Goal: Find specific page/section: Find specific page/section

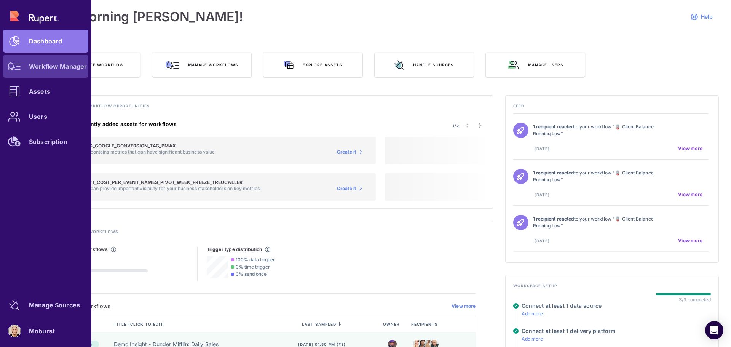
click at [38, 75] on link "Workflow Manager" at bounding box center [45, 66] width 85 height 23
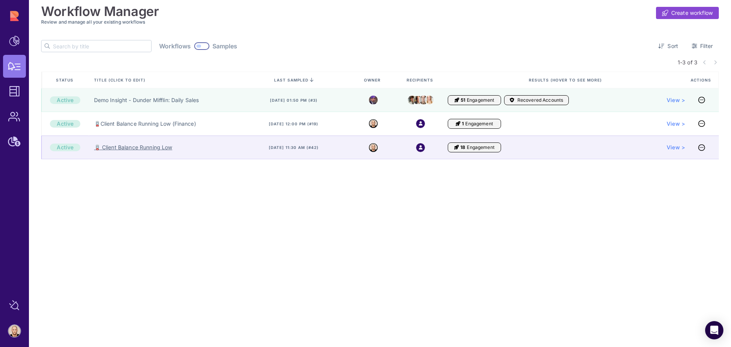
click at [158, 148] on link "🪫 Client Balance Running Low" at bounding box center [133, 148] width 78 height 8
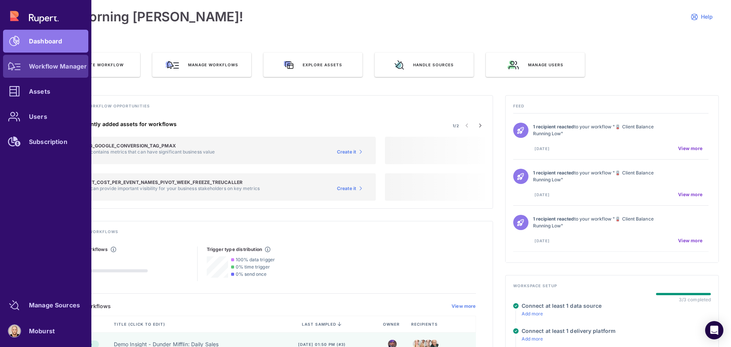
click at [18, 68] on icon at bounding box center [14, 66] width 13 height 8
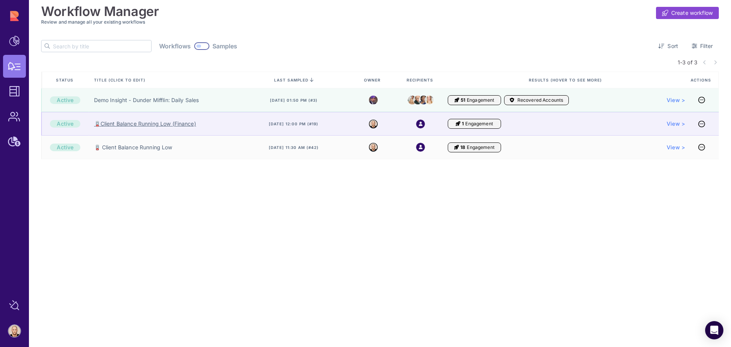
click at [160, 125] on link "🪫Client Balance Running Low (Finance)" at bounding box center [145, 124] width 102 height 8
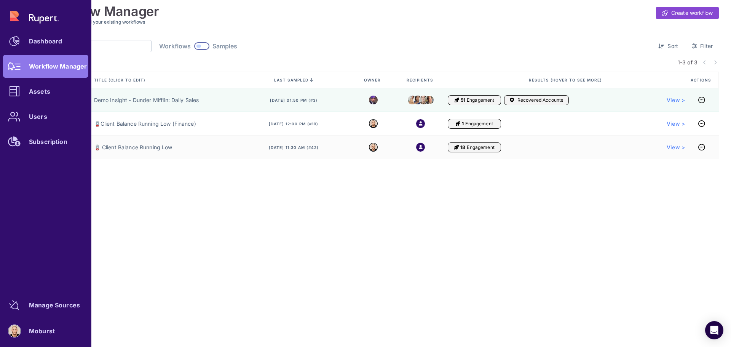
click at [34, 70] on div "Dashboard Workflow Manager Assets Users Subscription" at bounding box center [45, 79] width 85 height 149
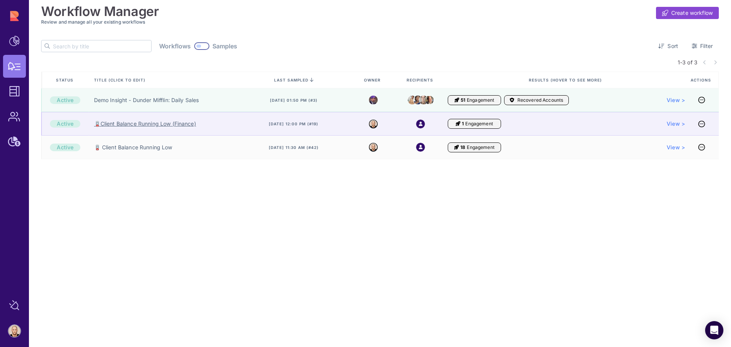
click at [184, 123] on link "🪫Client Balance Running Low (Finance)" at bounding box center [145, 124] width 102 height 8
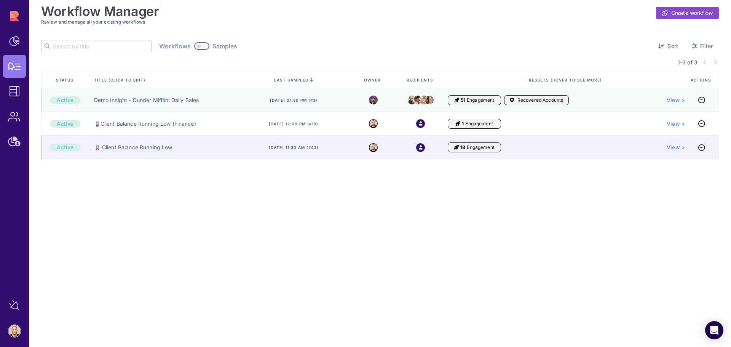
click at [131, 147] on link "🪫 Client Balance Running Low" at bounding box center [133, 148] width 78 height 8
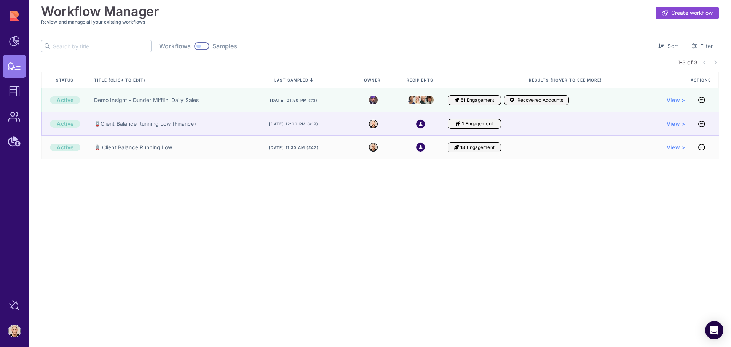
click at [149, 124] on link "🪫Client Balance Running Low (Finance)" at bounding box center [145, 124] width 102 height 8
